Goal: Task Accomplishment & Management: Use online tool/utility

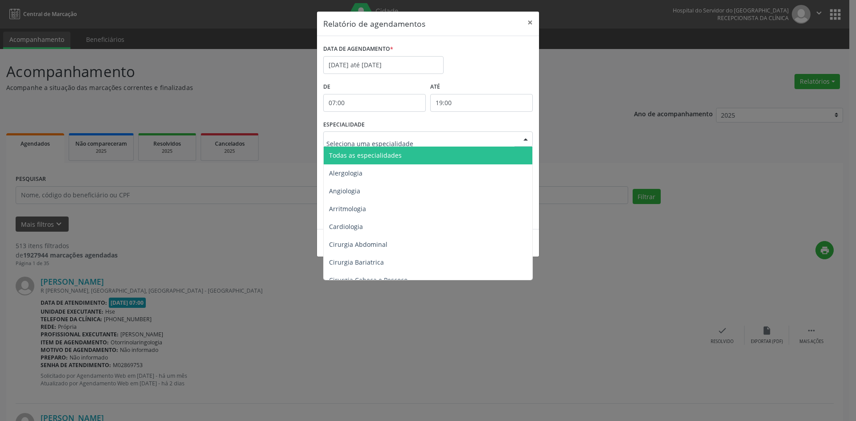
click at [364, 156] on span "Todas as especialidades" at bounding box center [365, 155] width 73 height 8
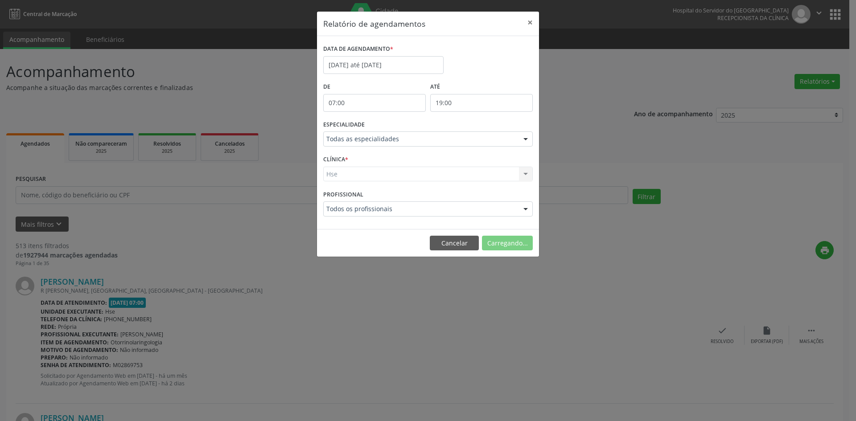
click at [332, 175] on div "Hse Hse Nenhum resultado encontrado para: " " Não há nenhuma opção para ser exi…" at bounding box center [427, 174] width 209 height 15
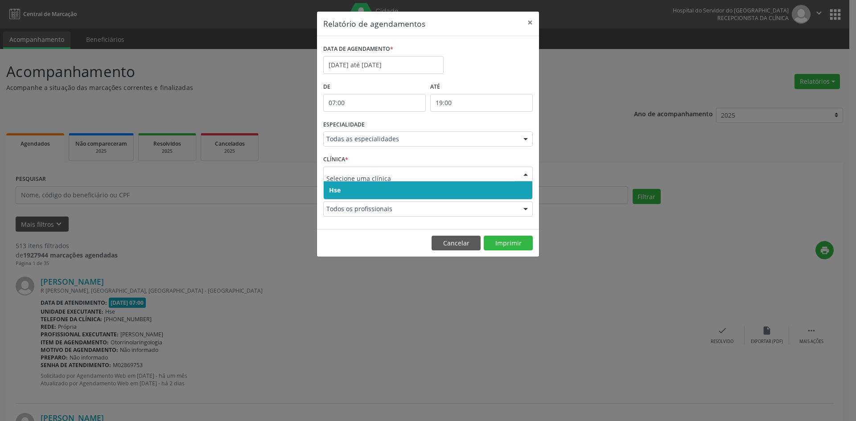
click at [344, 189] on span "Hse" at bounding box center [428, 190] width 209 height 18
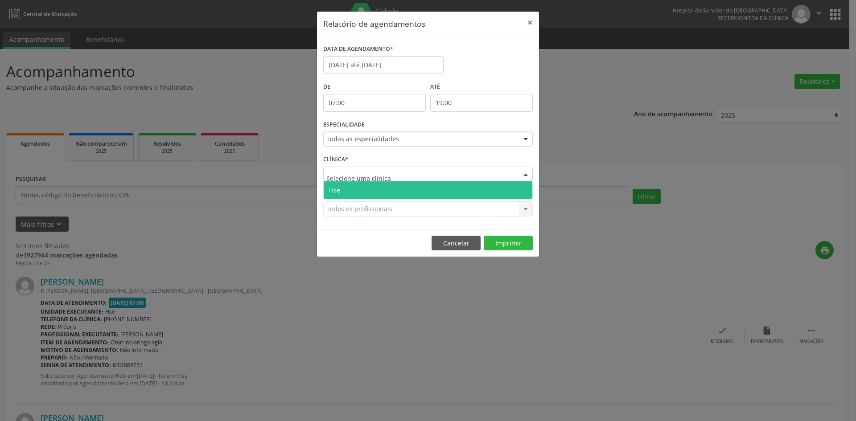
click at [345, 188] on span "Hse" at bounding box center [428, 190] width 209 height 18
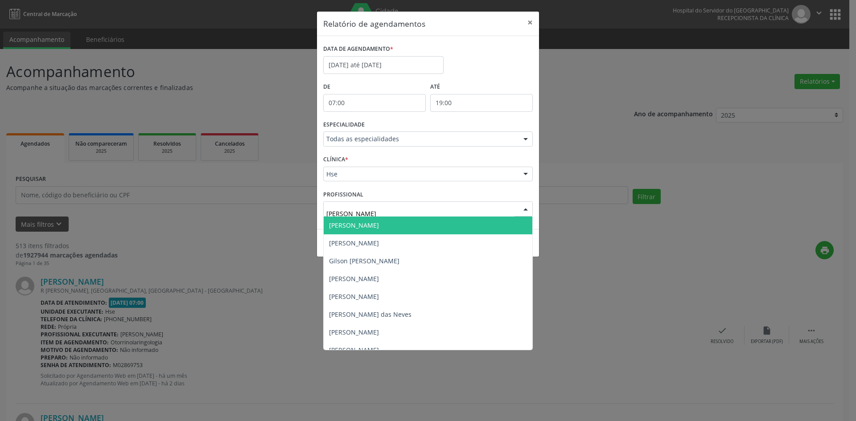
type input "[PERSON_NAME]"
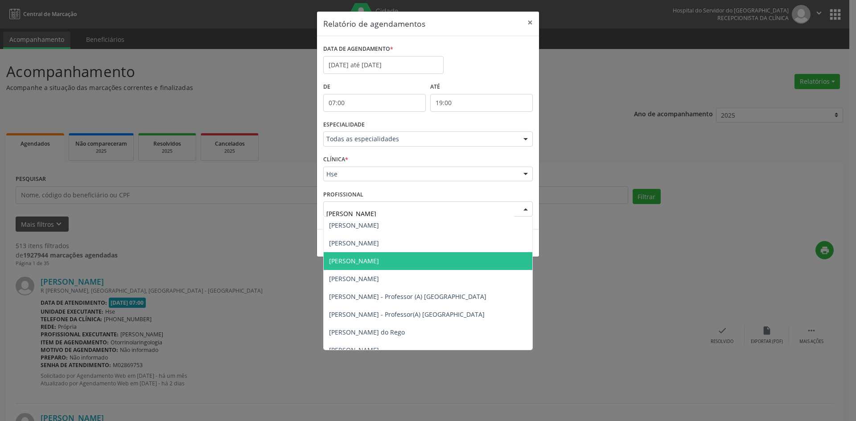
scroll to position [205, 0]
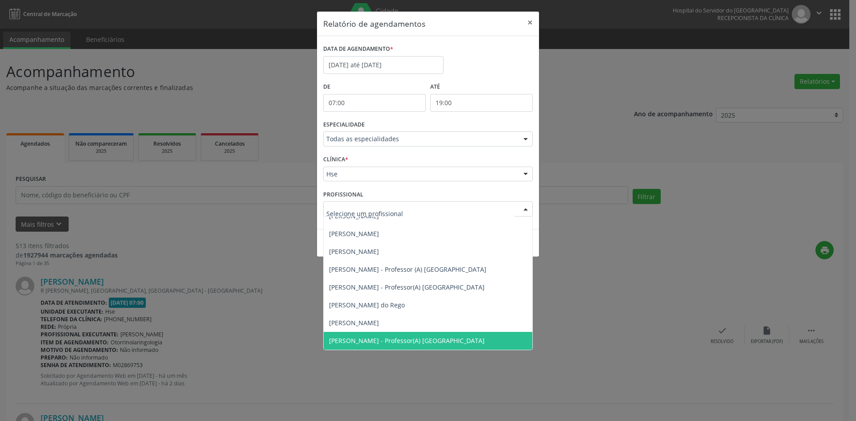
click at [633, 362] on div "Relatório de agendamentos × DATA DE AGENDAMENTO * [DATE] até [DATE] De 07:00 AT…" at bounding box center [428, 210] width 856 height 421
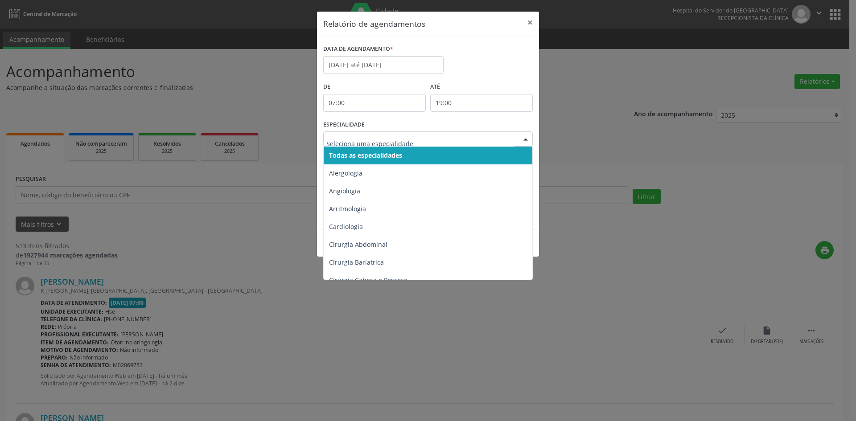
click at [525, 140] on div at bounding box center [525, 139] width 13 height 15
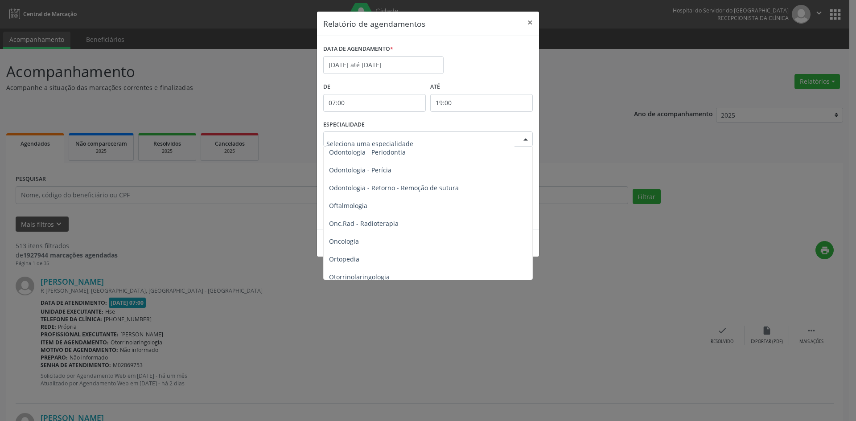
scroll to position [1203, 0]
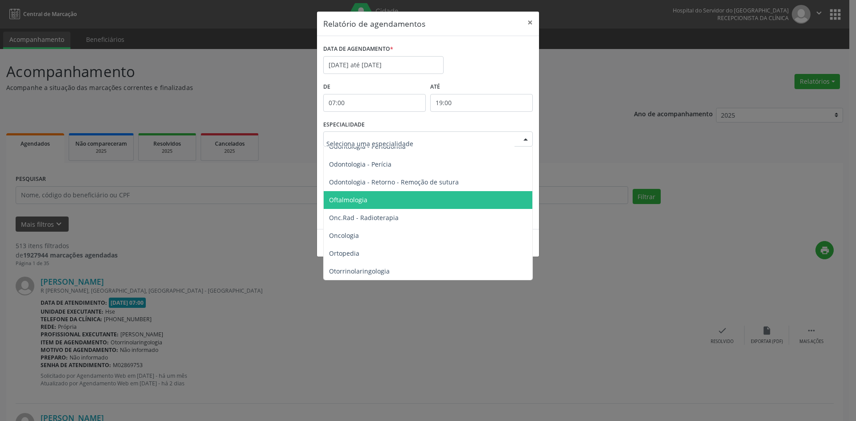
click at [345, 201] on span "Oftalmologia" at bounding box center [348, 200] width 38 height 8
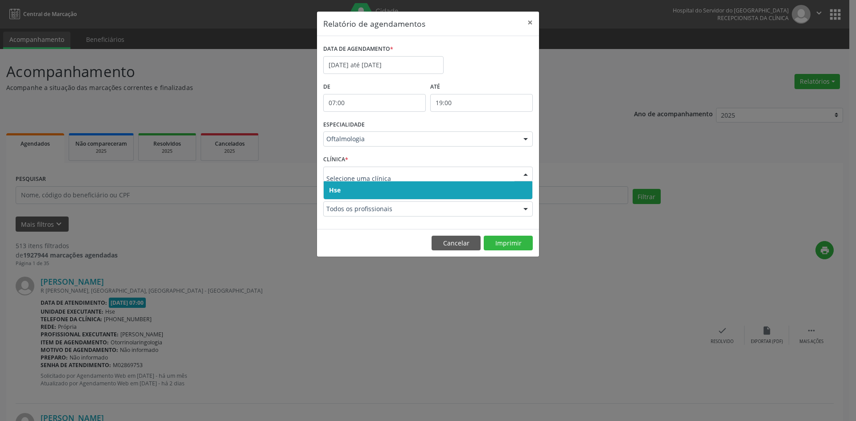
click at [338, 193] on span "Hse" at bounding box center [335, 190] width 12 height 8
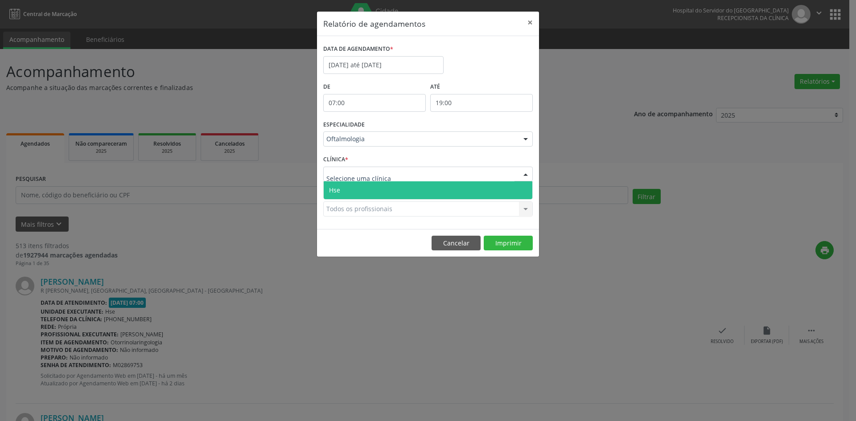
click at [337, 189] on span "Hse" at bounding box center [334, 190] width 11 height 8
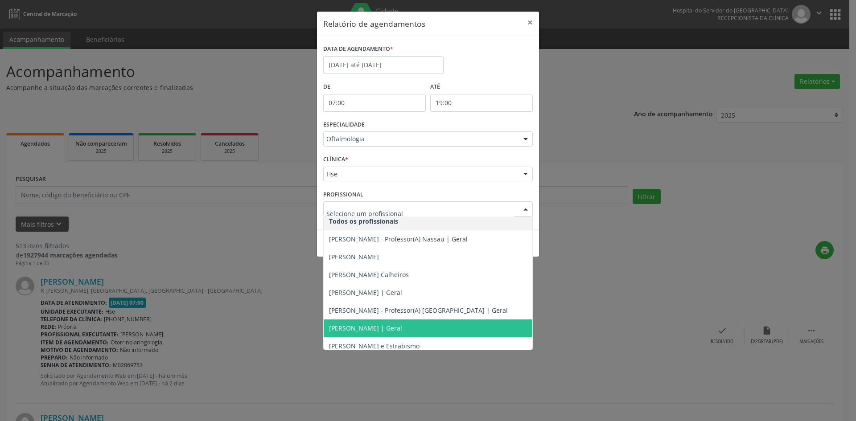
scroll to position [0, 0]
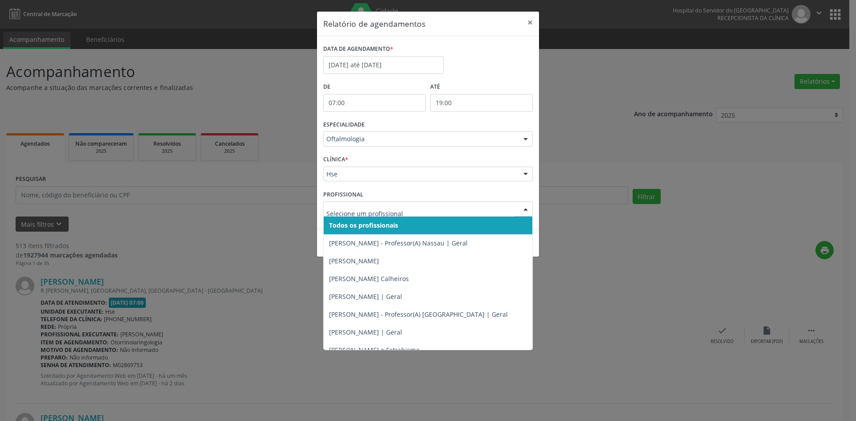
click at [357, 225] on span "Todos os profissionais" at bounding box center [363, 225] width 69 height 8
click at [358, 220] on span "Todos os profissionais" at bounding box center [428, 226] width 209 height 18
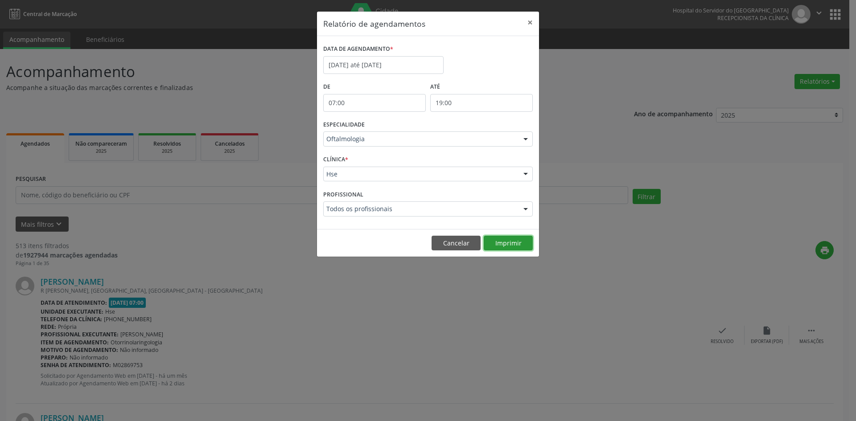
click at [516, 245] on button "Imprimir" at bounding box center [508, 243] width 49 height 15
